Goal: Task Accomplishment & Management: Manage account settings

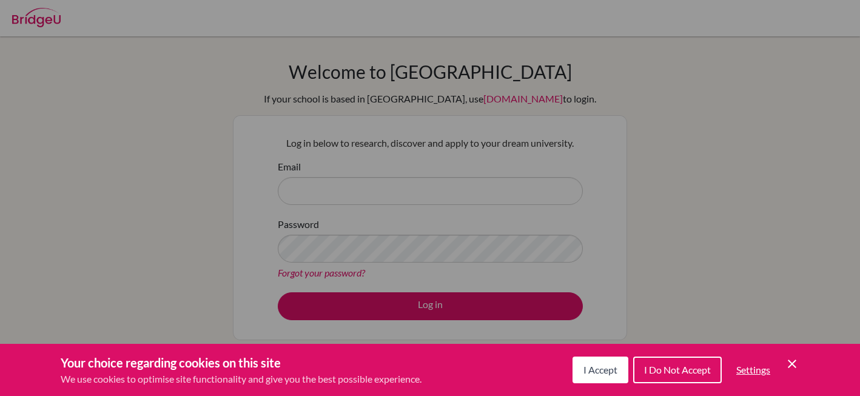
click at [303, 188] on div "Cookie Preferences" at bounding box center [430, 198] width 860 height 396
click at [599, 381] on button "I Accept" at bounding box center [600, 370] width 56 height 27
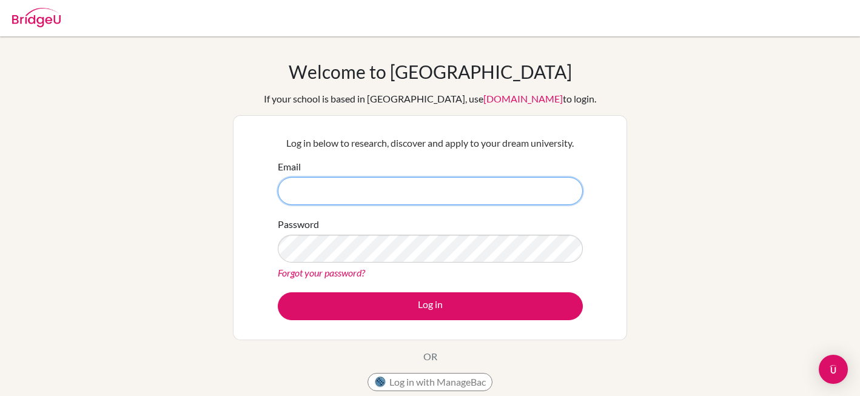
click at [301, 198] on input "Email" at bounding box center [430, 191] width 305 height 28
type input "syed.rahim@isdbd.org"
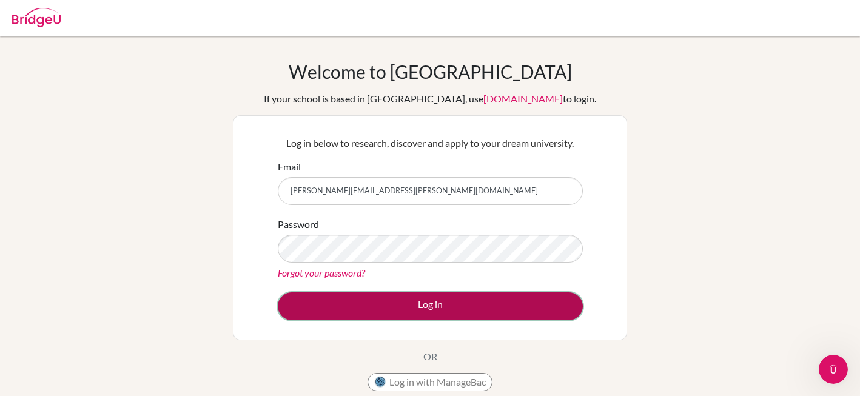
click at [431, 312] on button "Log in" at bounding box center [430, 306] width 305 height 28
